Goal: Task Accomplishment & Management: Use online tool/utility

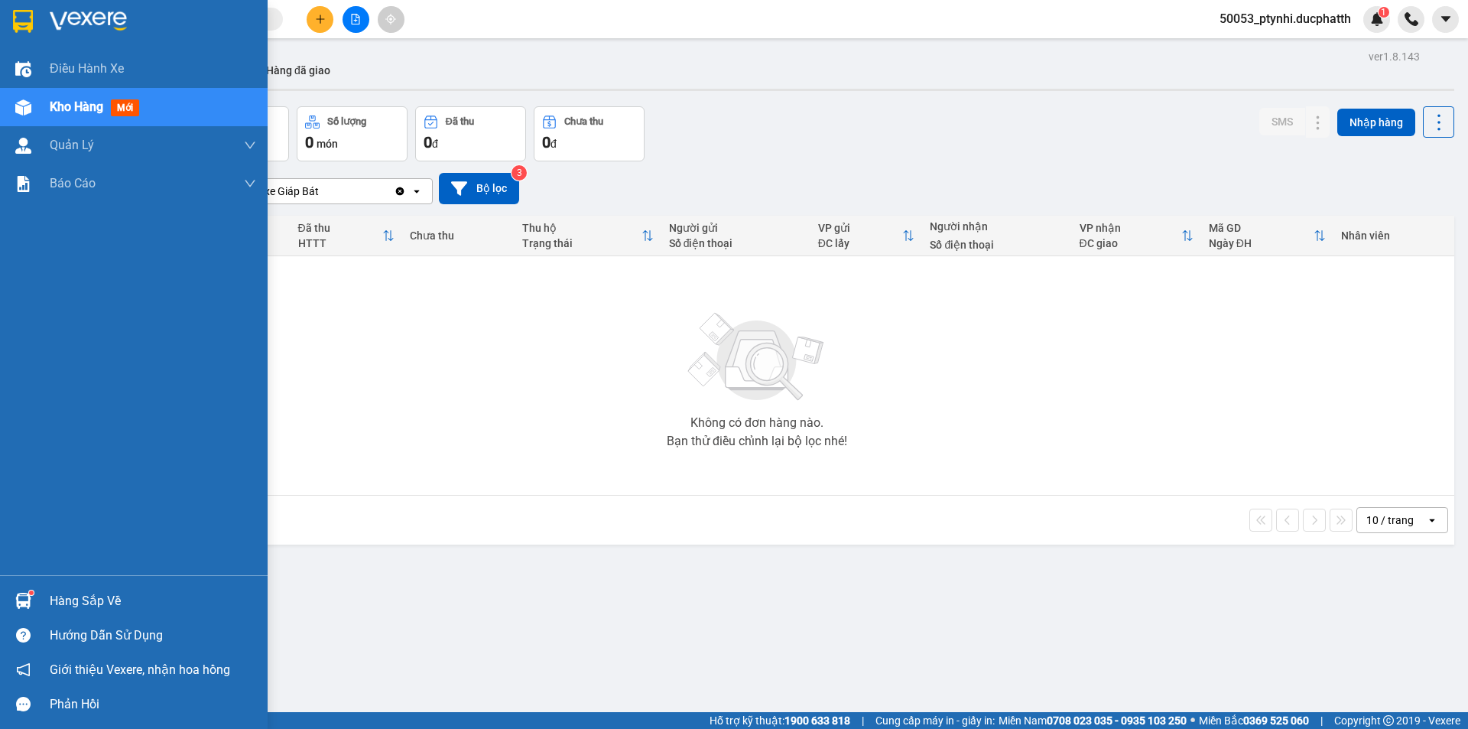
click at [49, 606] on div "Hàng sắp về" at bounding box center [134, 600] width 268 height 34
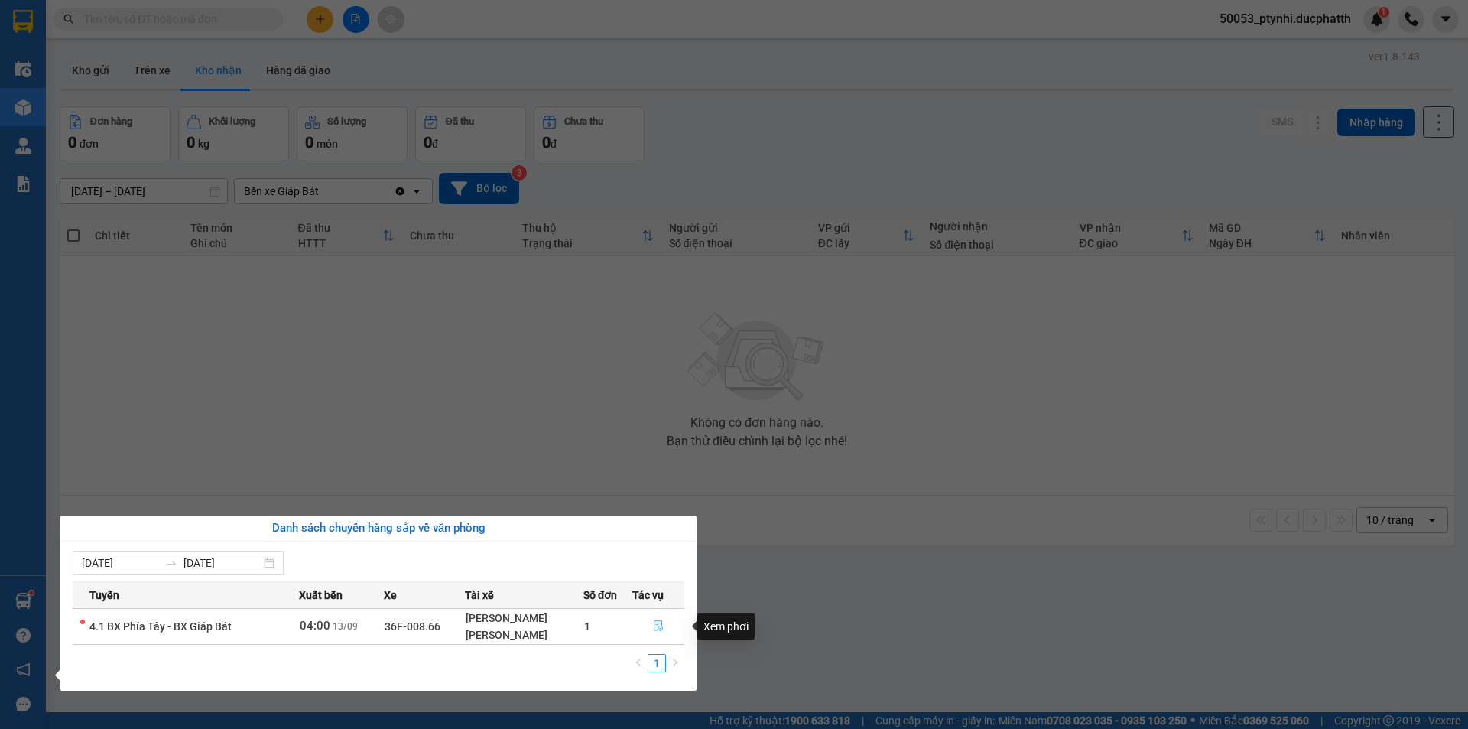
click at [661, 632] on span "file-done" at bounding box center [658, 626] width 11 height 12
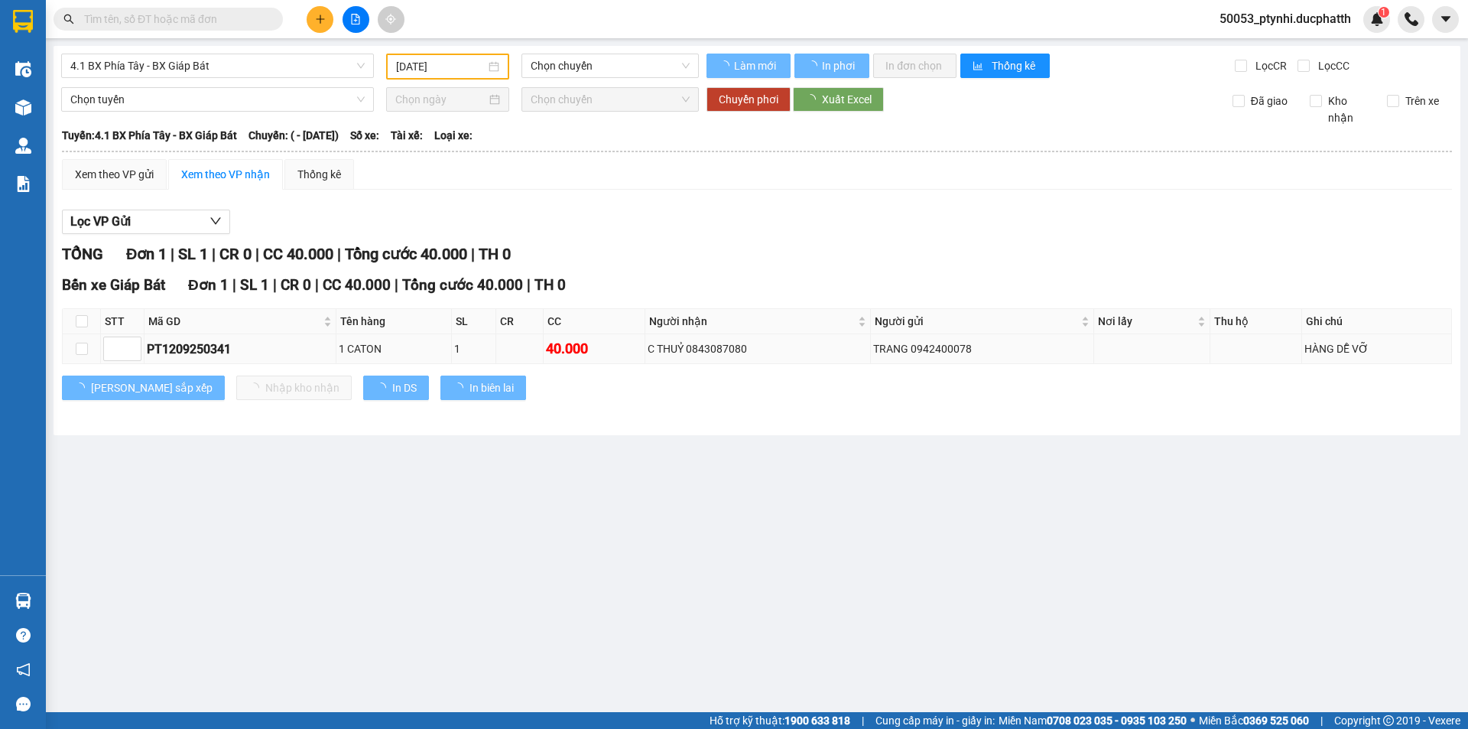
type input "[DATE]"
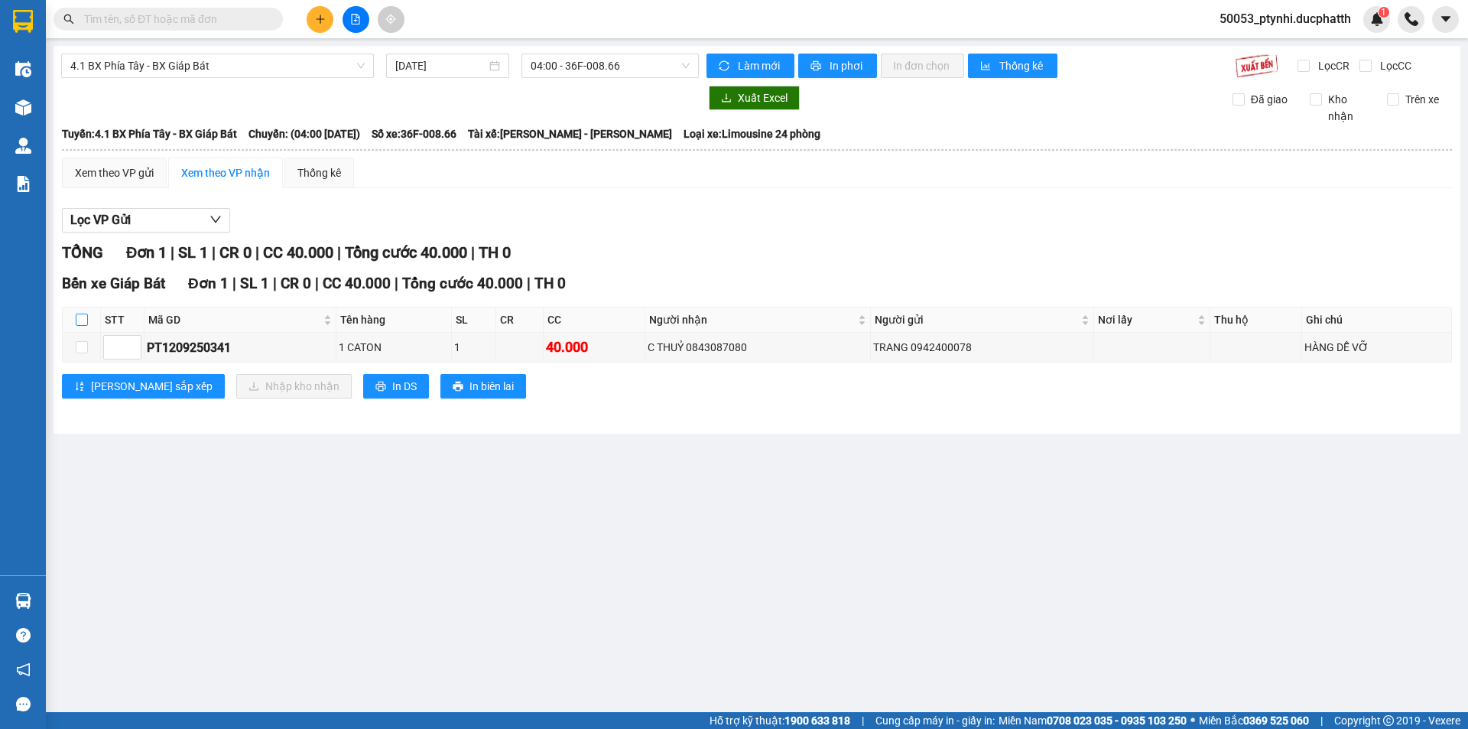
click at [83, 320] on input "checkbox" at bounding box center [82, 320] width 12 height 12
checkbox input "true"
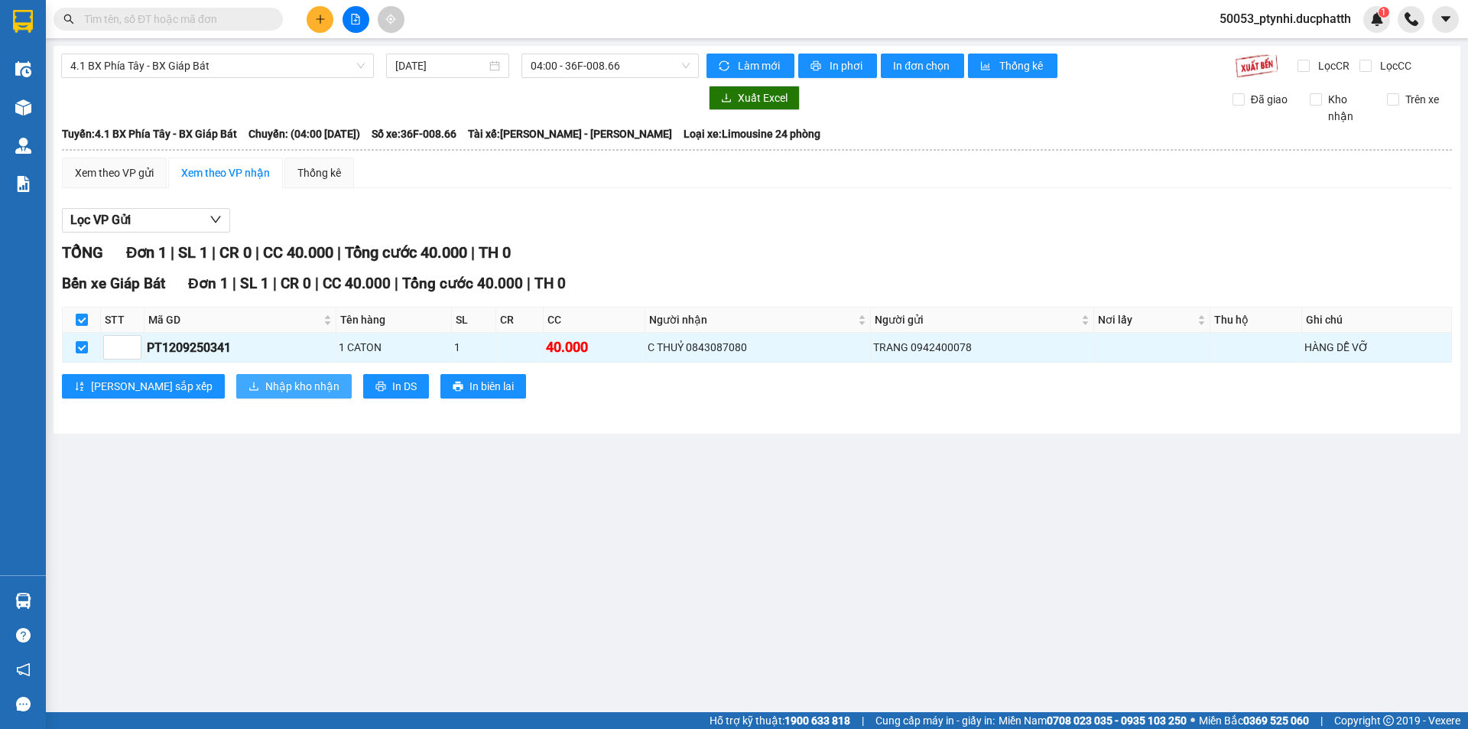
click at [265, 386] on span "Nhập kho nhận" at bounding box center [302, 386] width 74 height 17
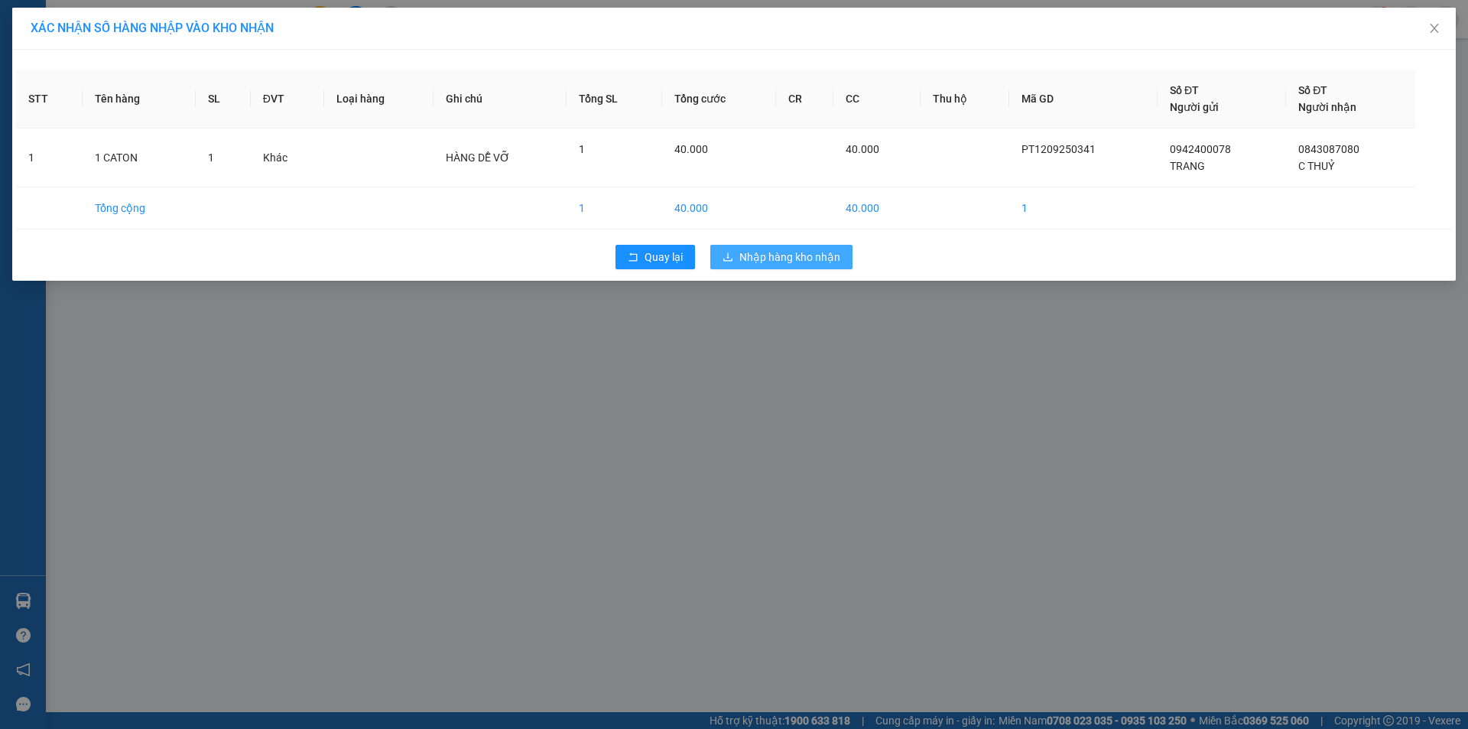
click at [743, 253] on span "Nhập hàng kho nhận" at bounding box center [789, 257] width 101 height 17
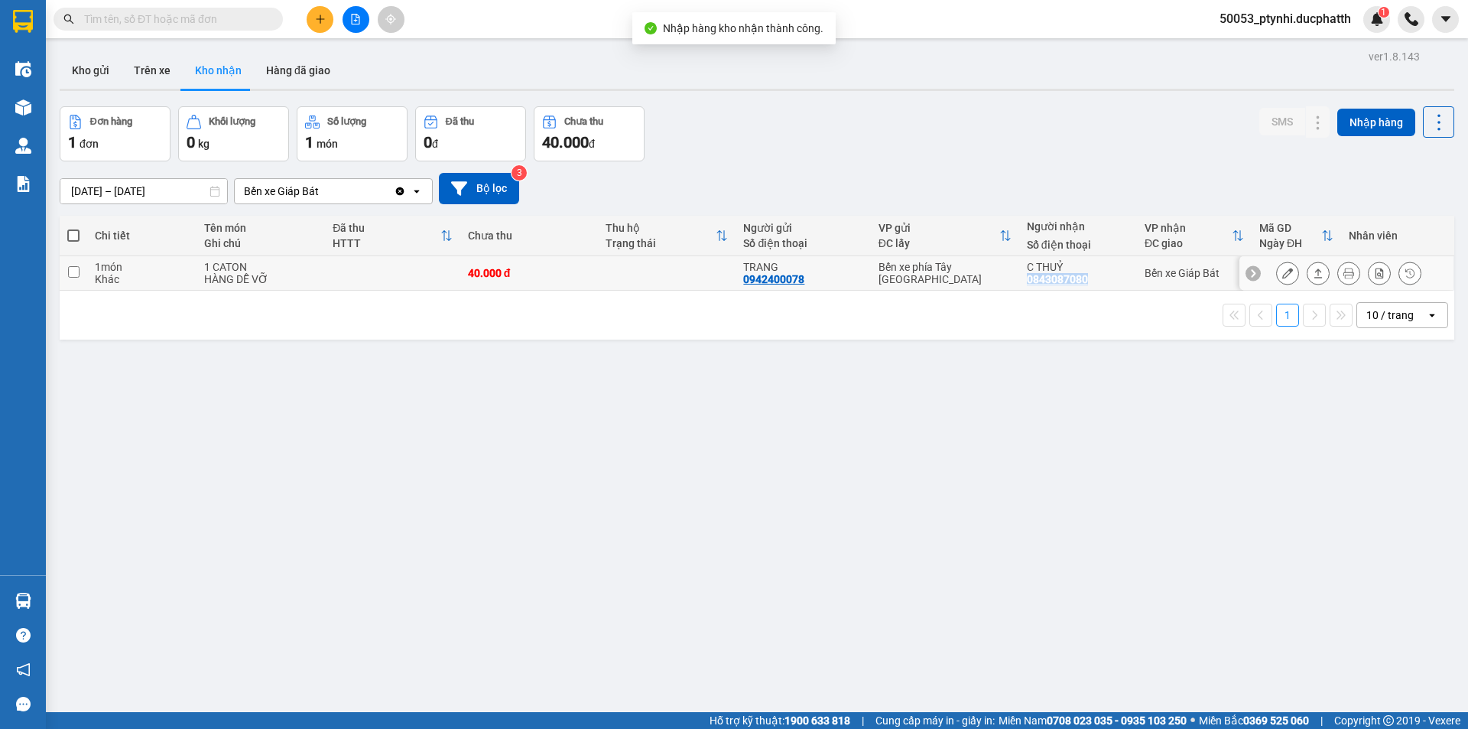
copy div "0843087080"
drag, startPoint x: 1022, startPoint y: 280, endPoint x: 1094, endPoint y: 287, distance: 72.2
click at [1094, 287] on td "C THUỶ 0843087080" at bounding box center [1078, 273] width 118 height 34
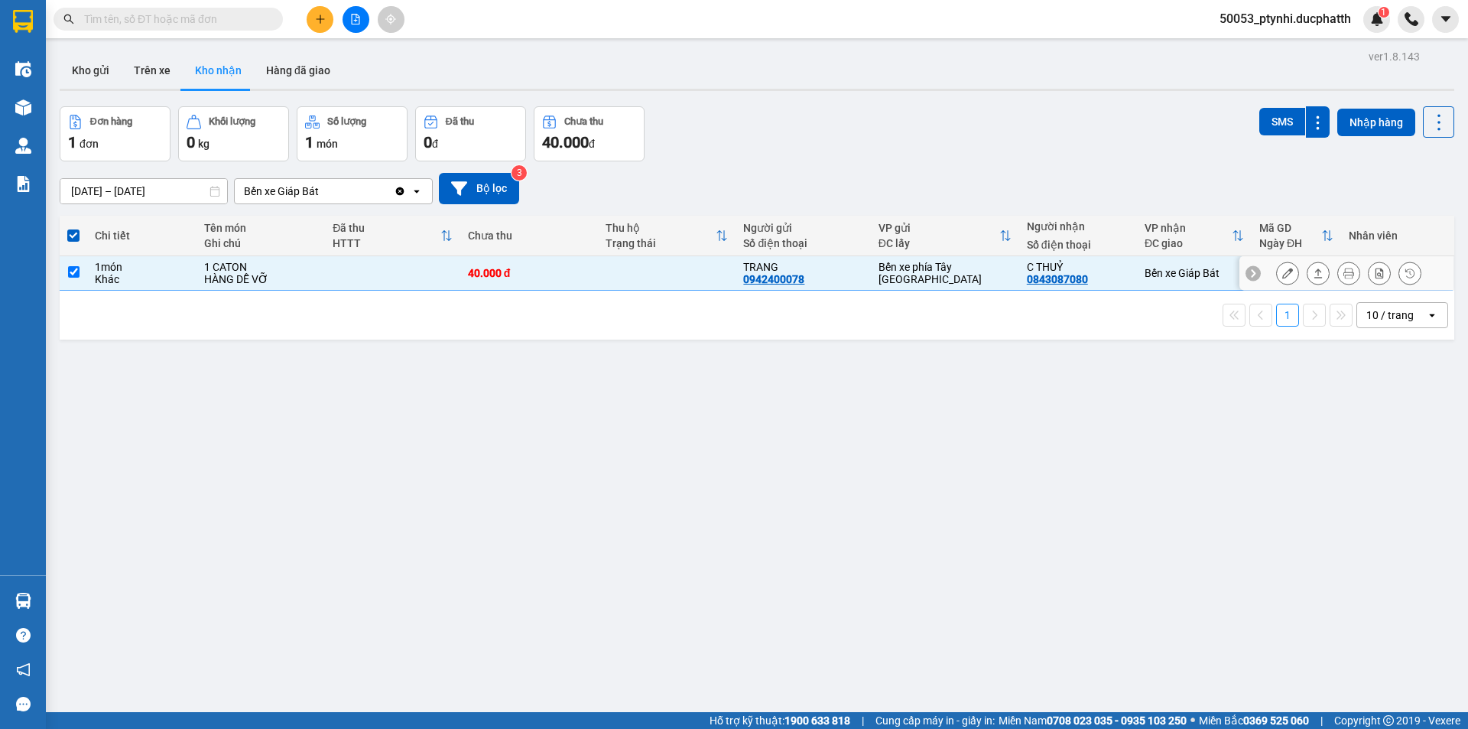
click at [556, 263] on td "40.000 đ" at bounding box center [529, 273] width 138 height 34
checkbox input "false"
